Goal: Task Accomplishment & Management: Manage account settings

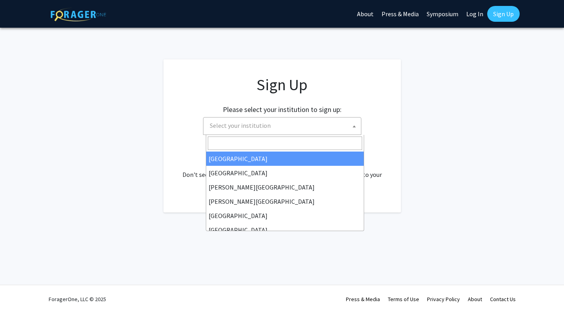
click at [350, 126] on span "Select your institution" at bounding box center [284, 126] width 154 height 16
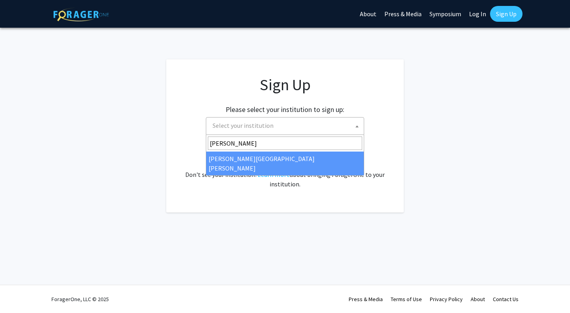
type input "john"
select select "1"
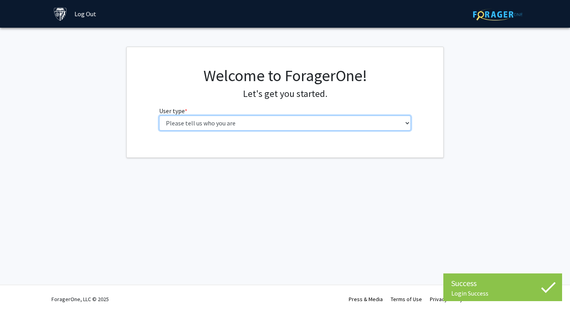
click at [327, 124] on select "Please tell us who you are Undergraduate Student Master's Student Doctoral Cand…" at bounding box center [285, 123] width 252 height 15
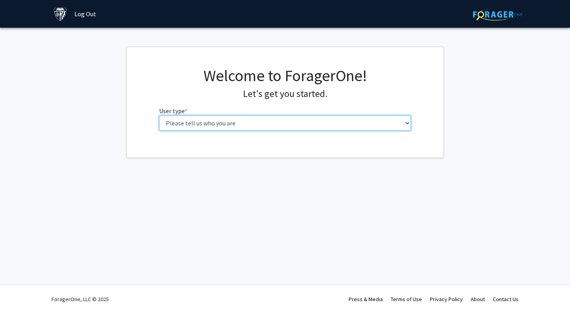
select select "2: masters"
click at [159, 116] on select "Please tell us who you are Undergraduate Student Master's Student Doctoral Cand…" at bounding box center [285, 123] width 252 height 15
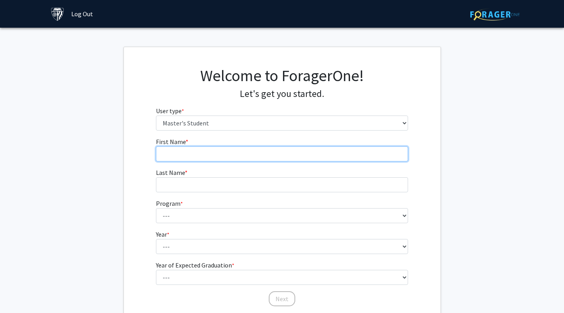
click at [219, 154] on input "First Name * required" at bounding box center [282, 153] width 252 height 15
type input "[PERSON_NAME]"
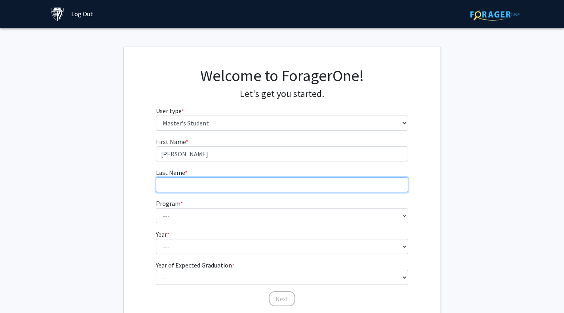
type input "[PERSON_NAME]"
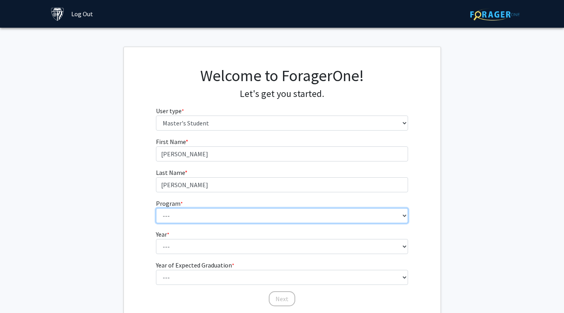
click at [200, 215] on select "--- Anatomy Education Applied and Computational Mathematics Applied Biomedical …" at bounding box center [282, 215] width 252 height 15
select select "120: 120"
click at [156, 208] on select "--- Anatomy Education Applied and Computational Mathematics Applied Biomedical …" at bounding box center [282, 215] width 252 height 15
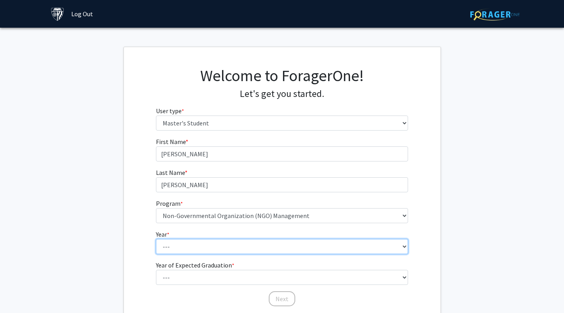
click at [191, 246] on select "--- First Year Second Year" at bounding box center [282, 246] width 252 height 15
select select "2: second_year"
click at [156, 239] on select "--- First Year Second Year" at bounding box center [282, 246] width 252 height 15
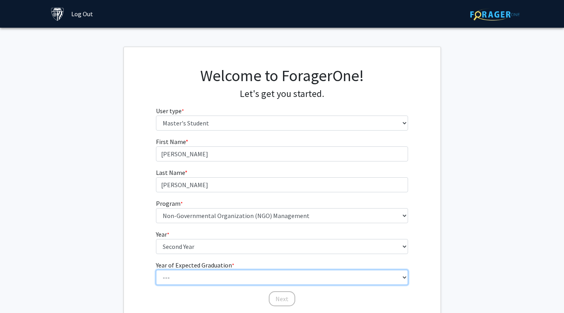
click at [190, 278] on select "--- 2025 2026 2027 2028 2029 2030 2031 2032 2033 2034" at bounding box center [282, 277] width 252 height 15
select select "3: 2027"
click at [156, 270] on select "--- 2025 2026 2027 2028 2029 2030 2031 2032 2033 2034" at bounding box center [282, 277] width 252 height 15
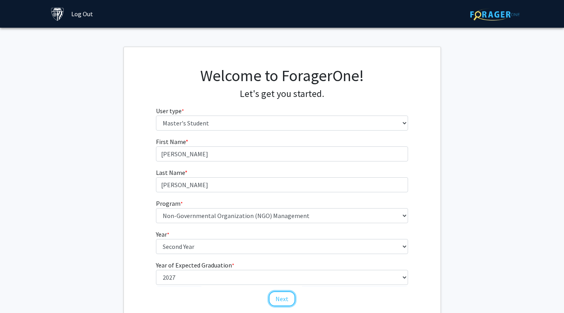
click at [279, 302] on button "Next" at bounding box center [282, 298] width 27 height 15
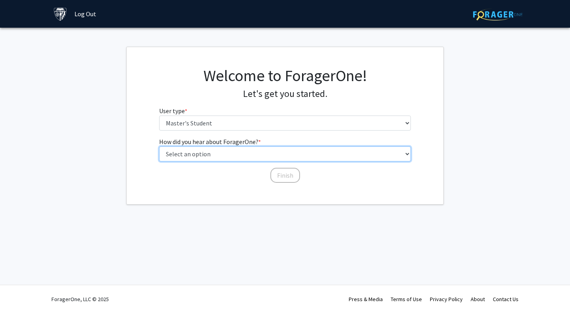
click at [269, 154] on select "Select an option Peer/student recommendation Faculty/staff recommendation Unive…" at bounding box center [285, 153] width 252 height 15
select select "3: university_website"
click at [159, 146] on select "Select an option Peer/student recommendation Faculty/staff recommendation Unive…" at bounding box center [285, 153] width 252 height 15
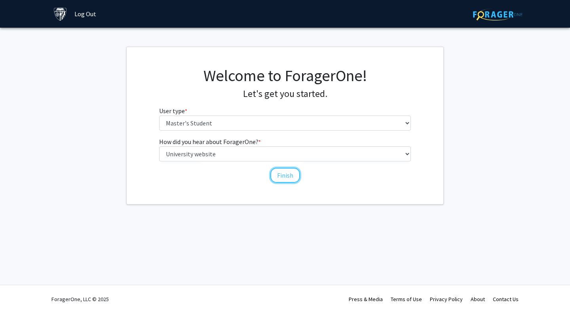
click at [286, 178] on button "Finish" at bounding box center [285, 175] width 30 height 15
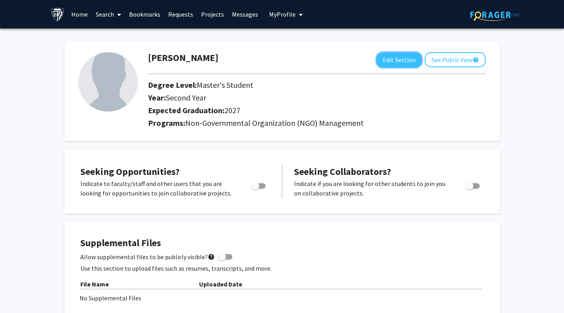
click at [388, 59] on button "Edit Section" at bounding box center [399, 60] width 45 height 15
select select "second_year"
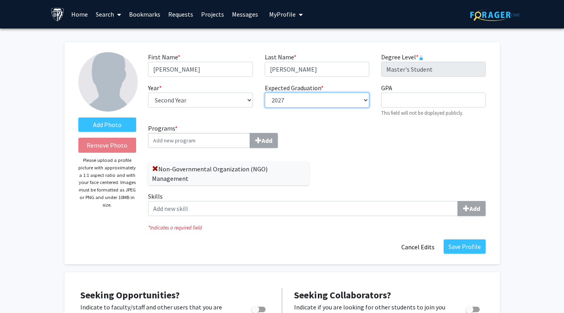
click at [363, 98] on select "--- 2018 2019 2020 2021 2022 2023 2024 2025 2026 2027 2028 2029 2030 2031" at bounding box center [317, 100] width 105 height 15
select select "2026"
click at [265, 93] on select "--- 2018 2019 2020 2021 2022 2023 2024 2025 2026 2027 2028 2029 2030 2031" at bounding box center [317, 100] width 105 height 15
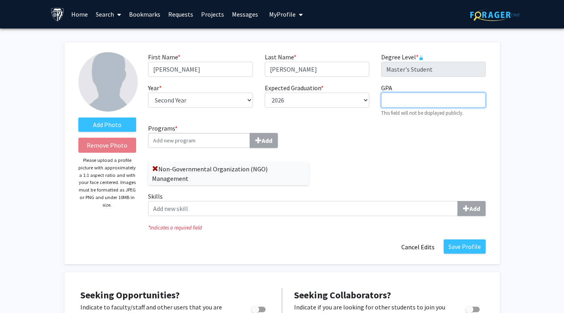
click at [388, 103] on input "GPA required" at bounding box center [433, 100] width 105 height 15
type input "4.0"
click at [223, 144] on input "Programs * Add" at bounding box center [199, 140] width 102 height 15
type input "N"
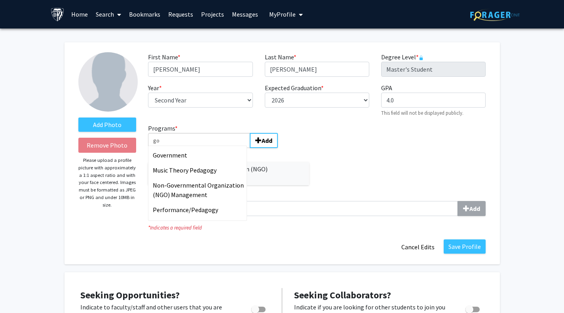
type input "g"
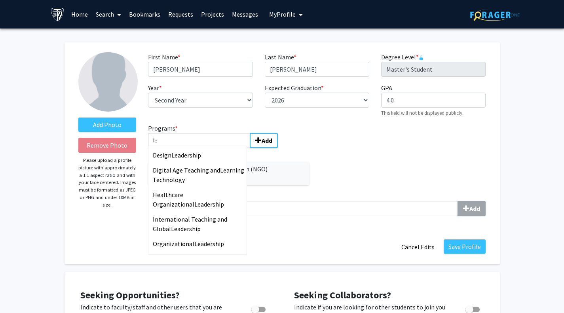
type input "l"
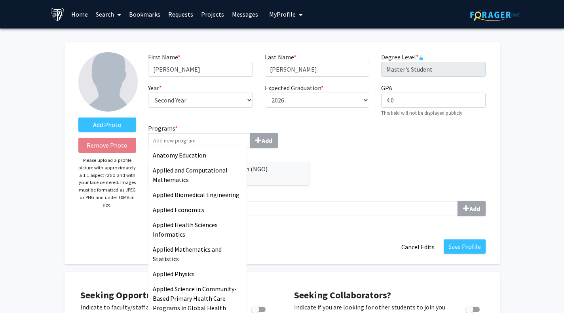
click at [326, 149] on div "Programs * Anatomy Education Applied and Computational Mathematics Applied Biom…" at bounding box center [317, 173] width 350 height 99
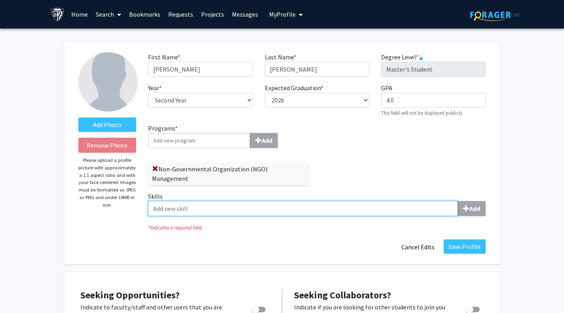
click at [397, 201] on input "Skills Add" at bounding box center [303, 208] width 310 height 15
type input "n"
type input "M"
type input "Nonprofit Management"
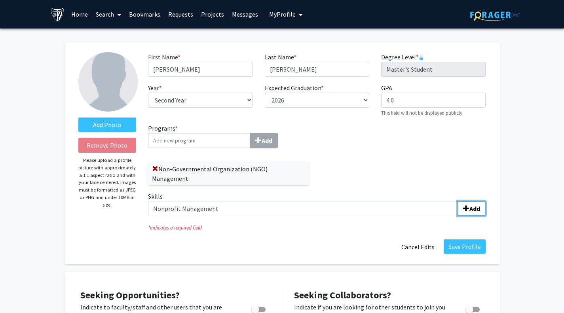
click at [472, 205] on b "Add" at bounding box center [474, 209] width 11 height 8
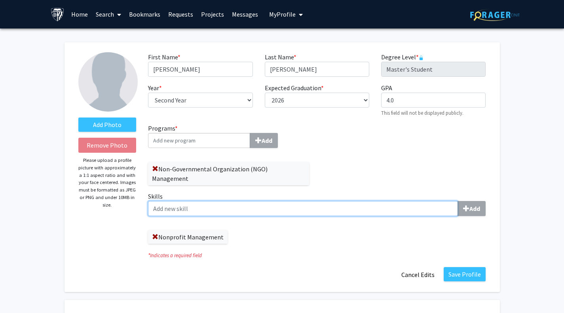
click at [336, 201] on input "Skills Add" at bounding box center [303, 208] width 310 height 15
type input "Organizational Leadership"
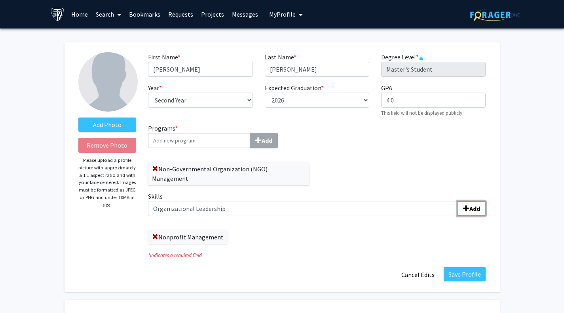
click at [472, 205] on b "Add" at bounding box center [474, 209] width 11 height 8
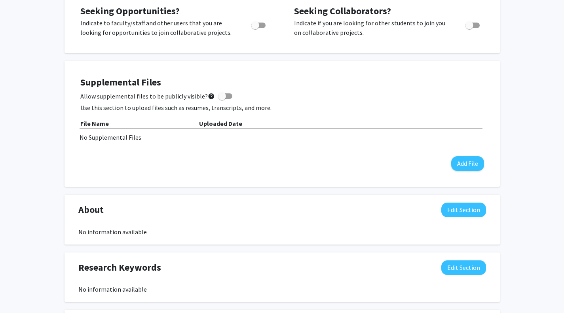
scroll to position [286, 0]
